Goal: Information Seeking & Learning: Stay updated

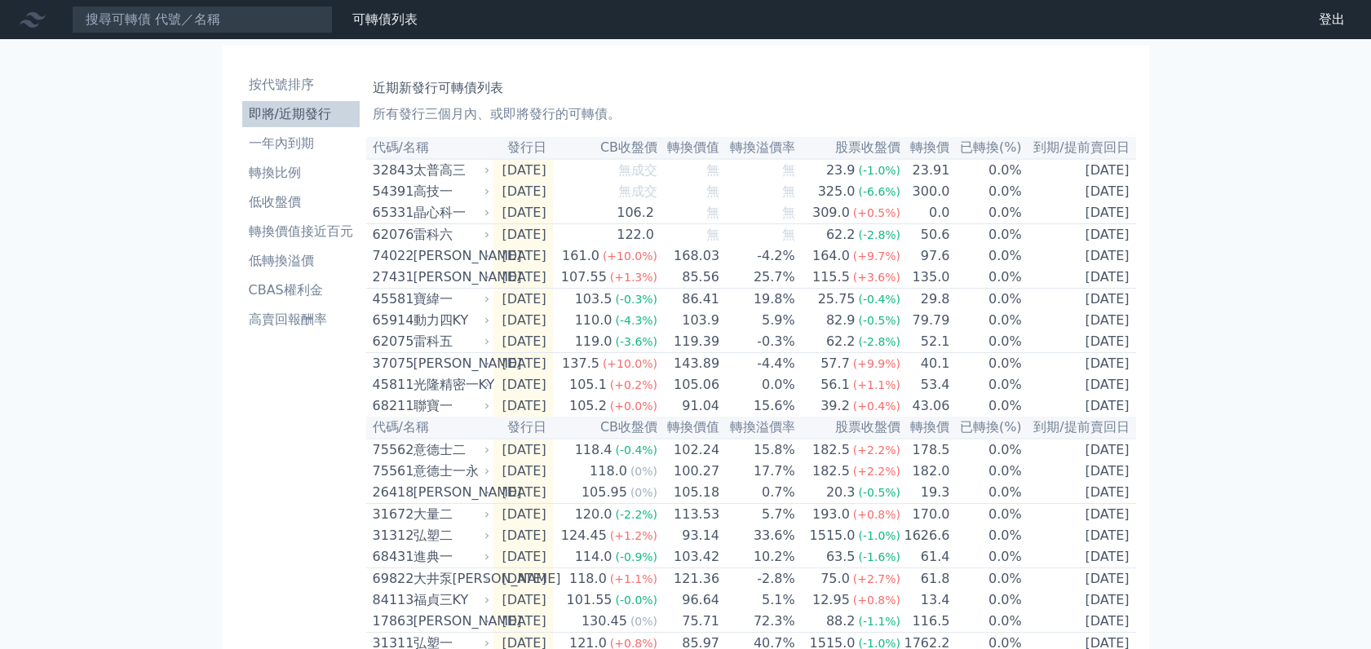
click at [303, 115] on li "即將/近期發行" at bounding box center [300, 114] width 117 height 20
click at [281, 263] on li "低轉換溢價" at bounding box center [300, 261] width 117 height 20
